Goal: Transaction & Acquisition: Purchase product/service

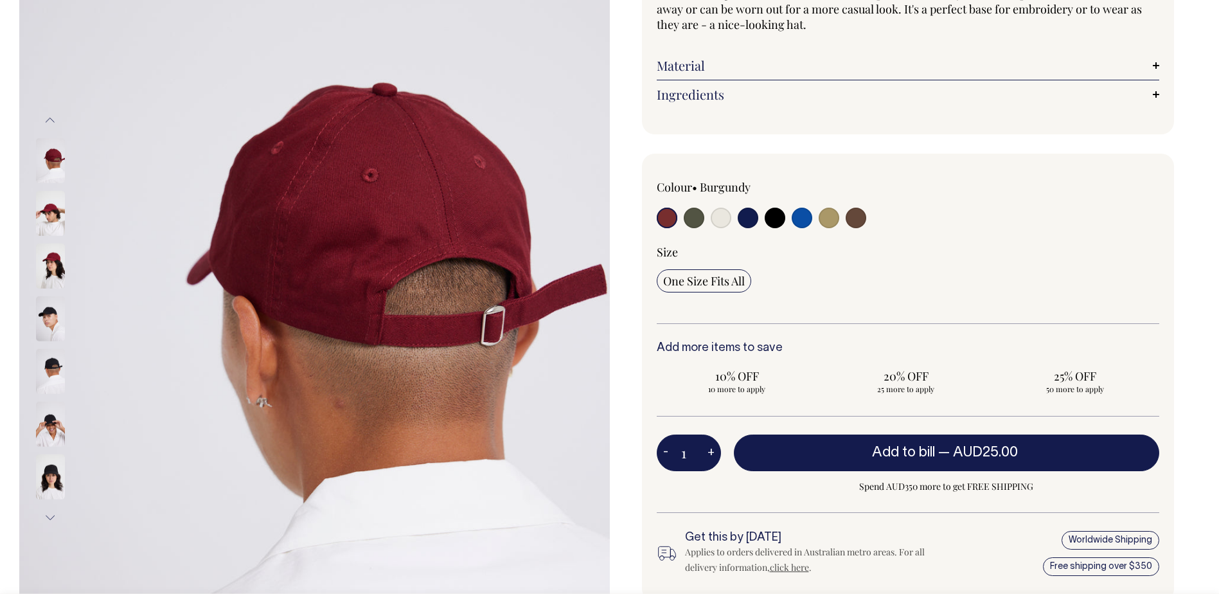
scroll to position [193, 0]
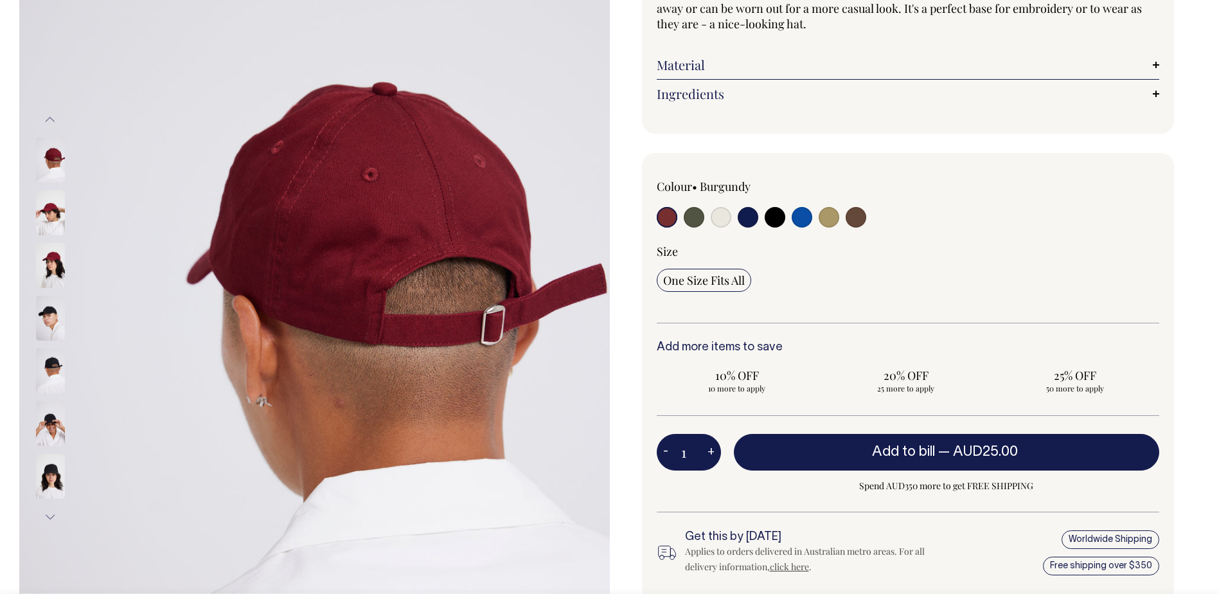
click at [781, 213] on input "radio" at bounding box center [775, 217] width 21 height 21
radio input "true"
select select "Black"
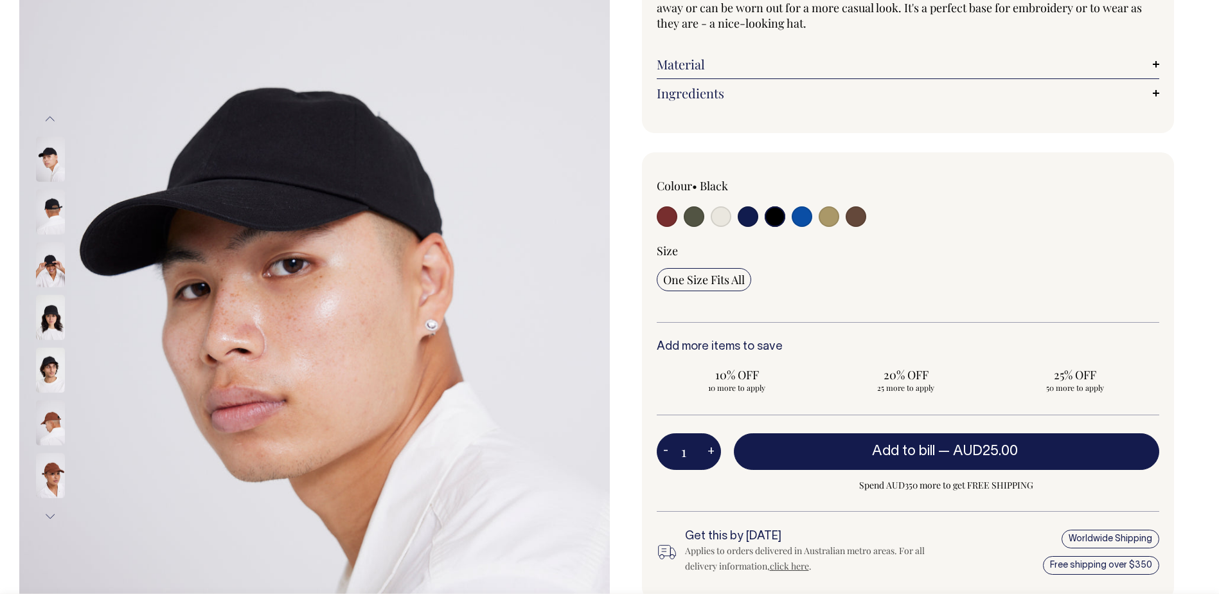
click at [748, 219] on input "radio" at bounding box center [748, 216] width 21 height 21
radio input "true"
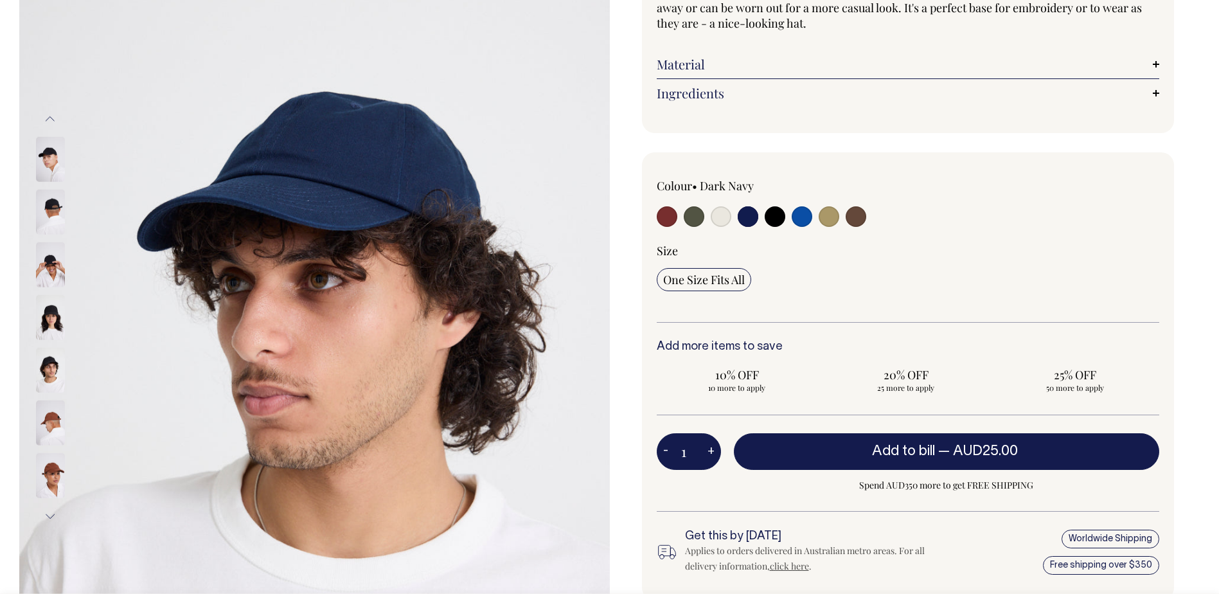
radio input "true"
select select "Dark Navy"
